Goal: Navigation & Orientation: Understand site structure

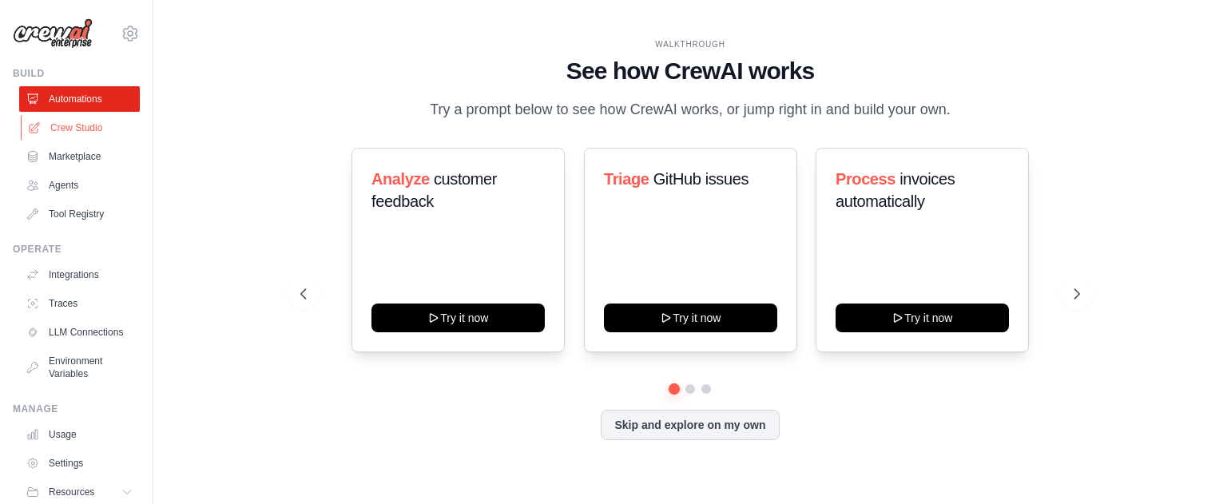
click at [62, 123] on link "Crew Studio" at bounding box center [81, 128] width 121 height 26
click at [70, 159] on link "Marketplace" at bounding box center [81, 157] width 121 height 26
click at [75, 182] on link "Agents" at bounding box center [81, 186] width 121 height 26
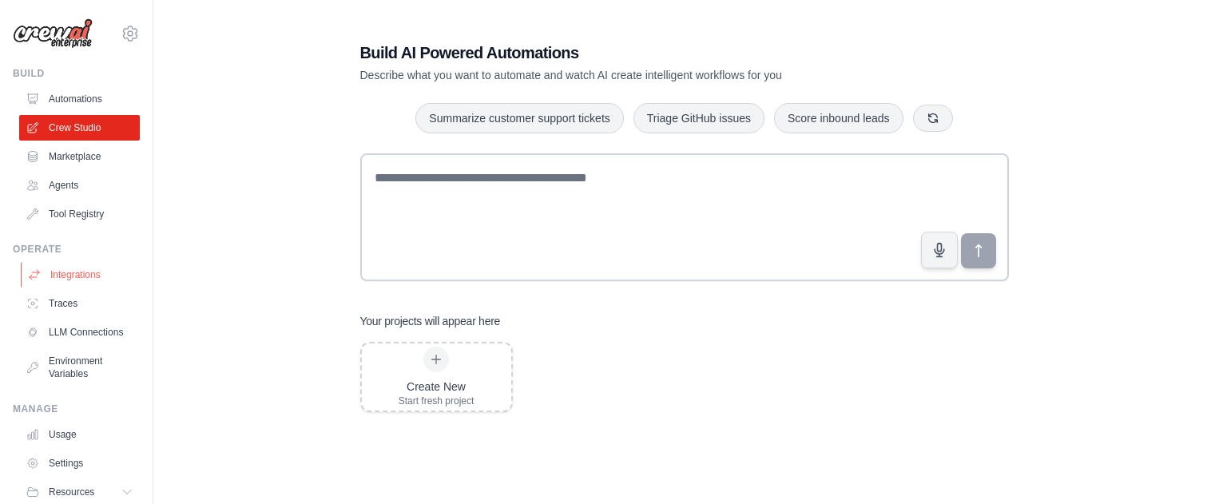
click at [70, 271] on link "Integrations" at bounding box center [81, 275] width 121 height 26
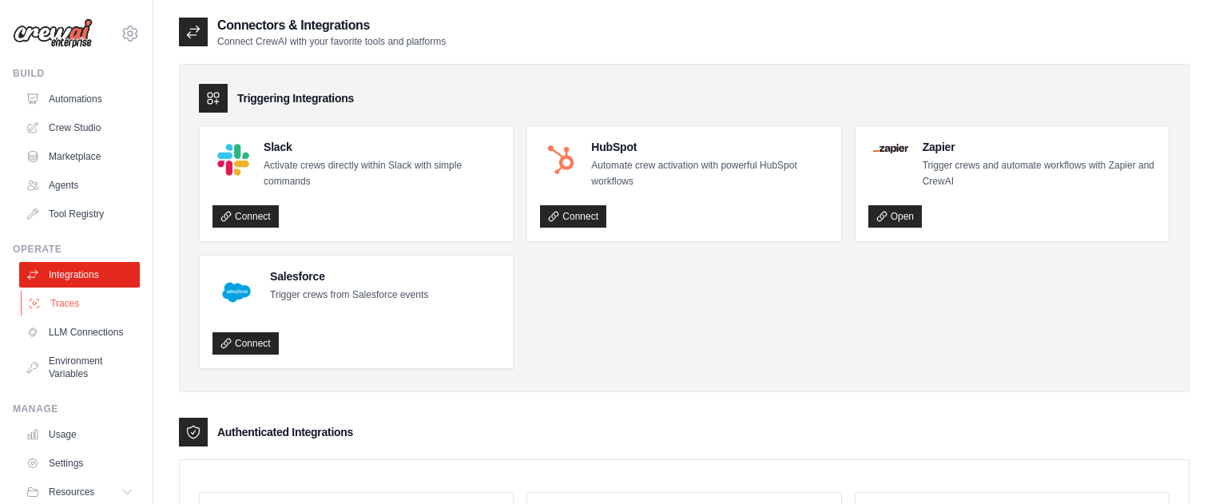
click at [76, 301] on link "Traces" at bounding box center [81, 304] width 121 height 26
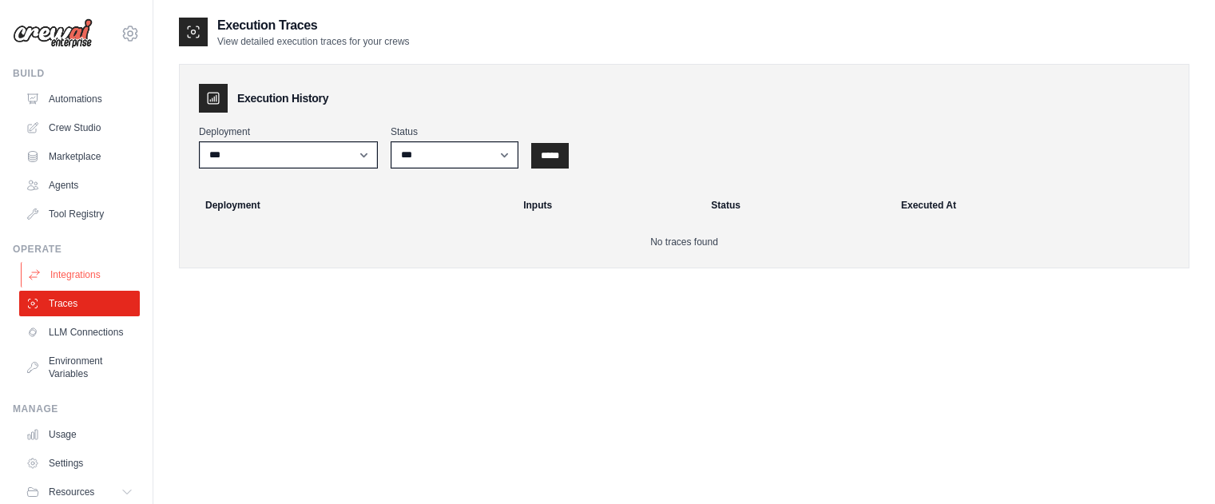
click at [77, 272] on link "Integrations" at bounding box center [81, 275] width 121 height 26
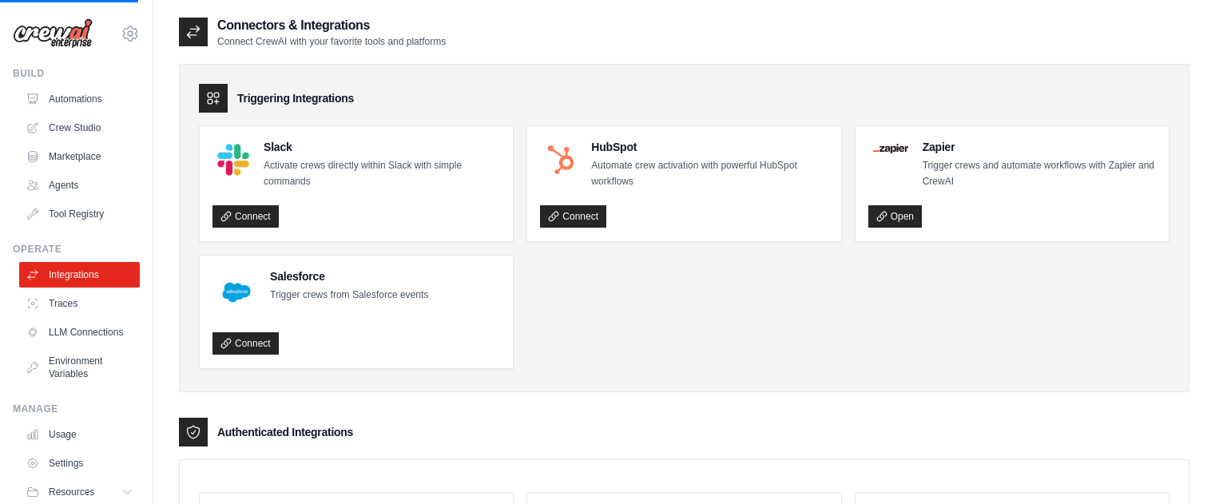
click at [310, 175] on p "Activate crews directly within Slack with simple commands" at bounding box center [382, 173] width 237 height 31
